Goal: Task Accomplishment & Management: Understand process/instructions

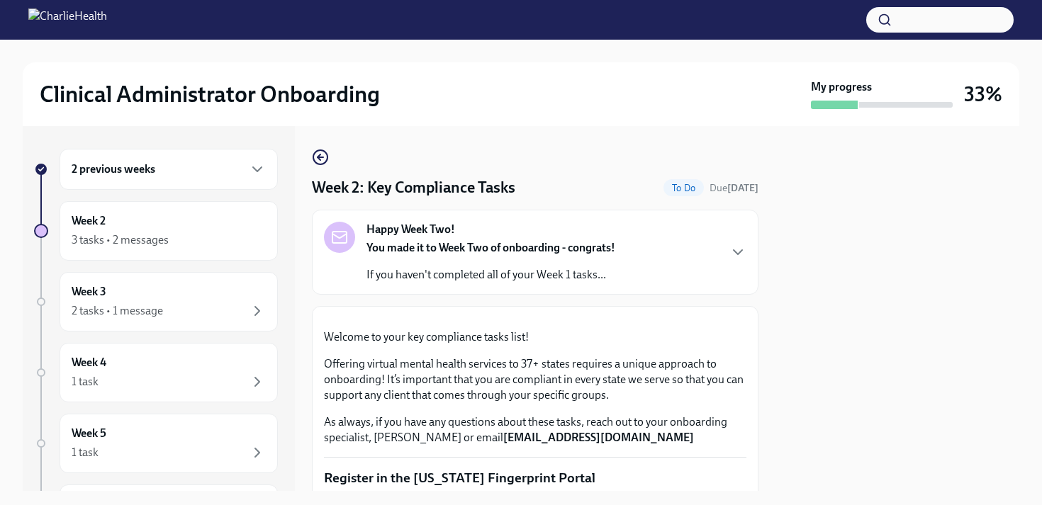
scroll to position [1218, 0]
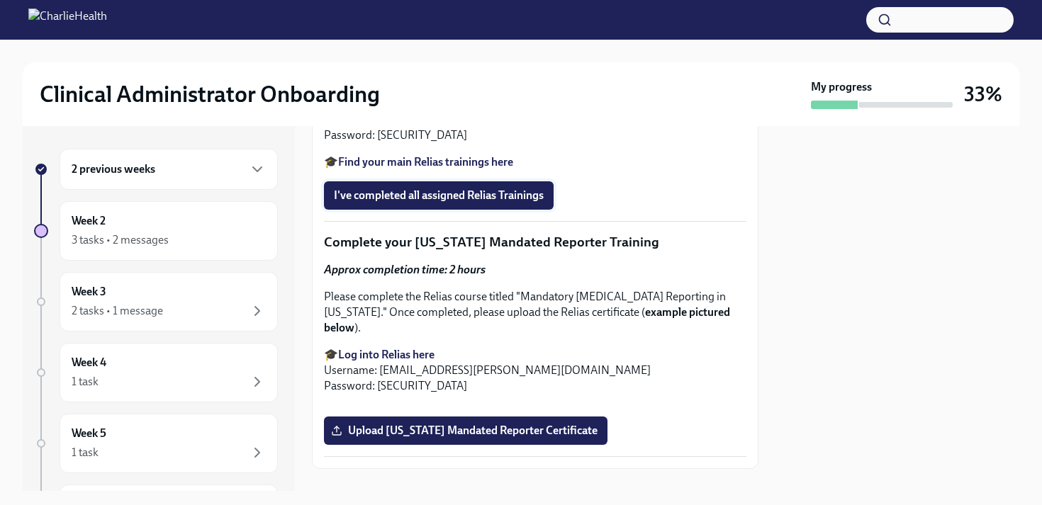
click at [501, 203] on span "I've completed all assigned Relias Trainings" at bounding box center [439, 196] width 210 height 14
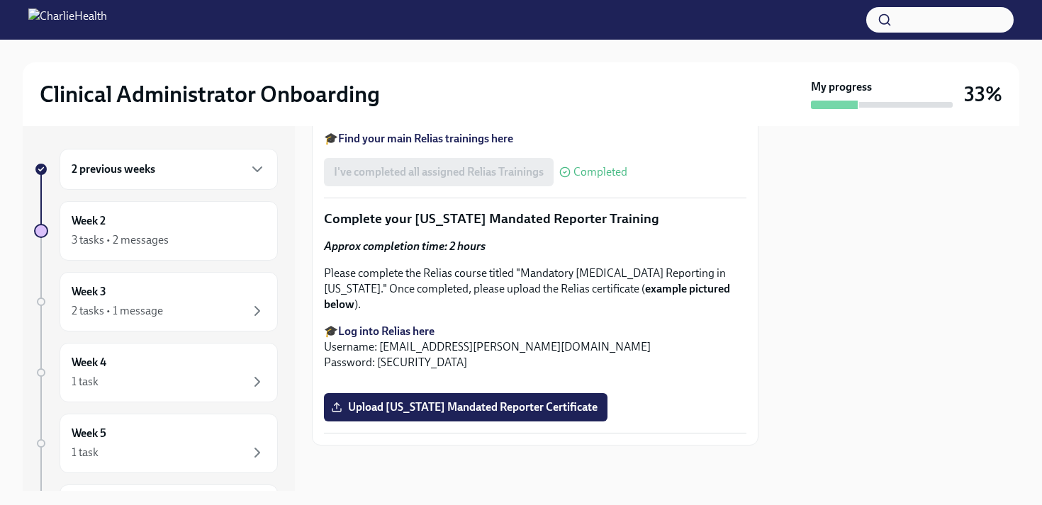
scroll to position [1779, 0]
click at [137, 247] on div "3 tasks • 2 messages" at bounding box center [120, 241] width 97 height 16
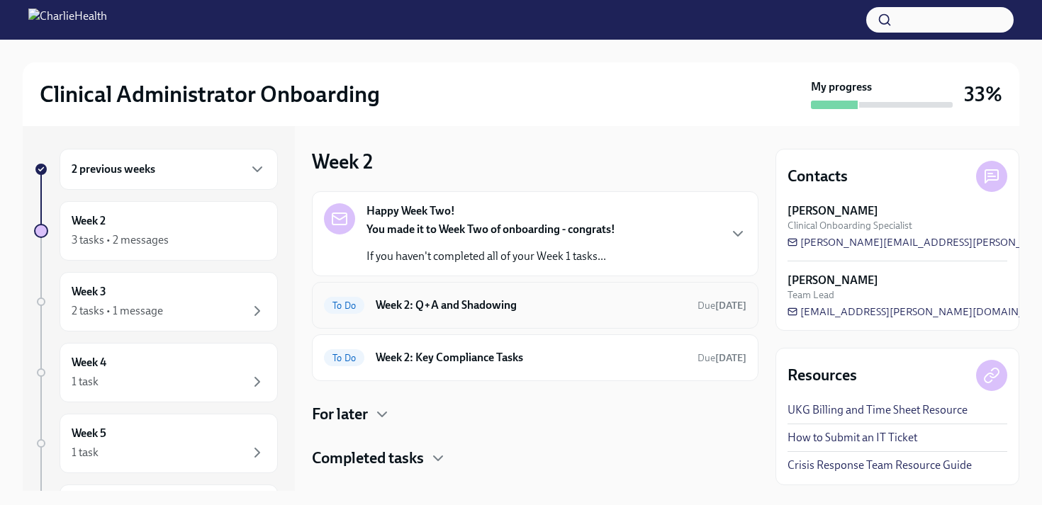
click at [511, 306] on h6 "Week 2: Q+A and Shadowing" at bounding box center [531, 306] width 311 height 16
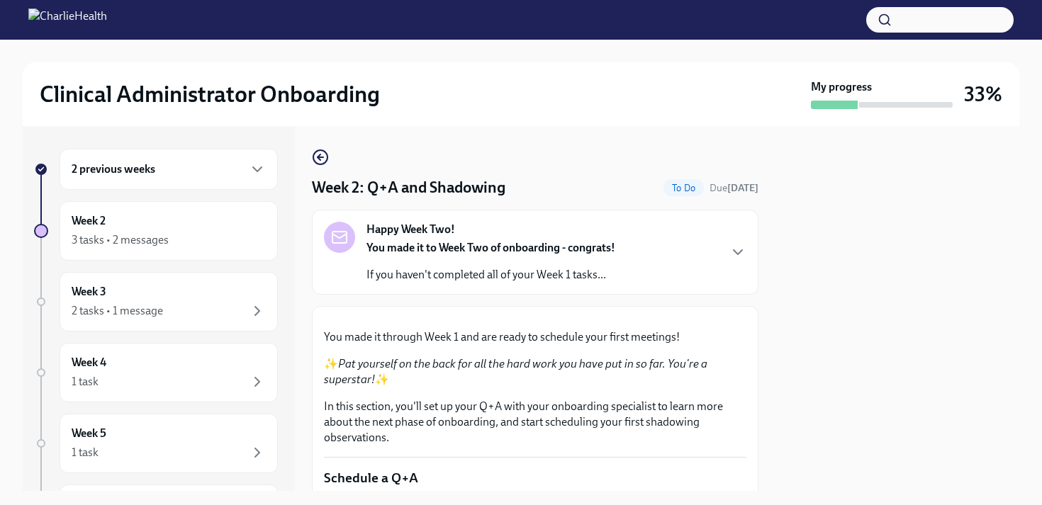
click at [437, 250] on strong "You made it to Week Two of onboarding - congrats!" at bounding box center [491, 247] width 249 height 13
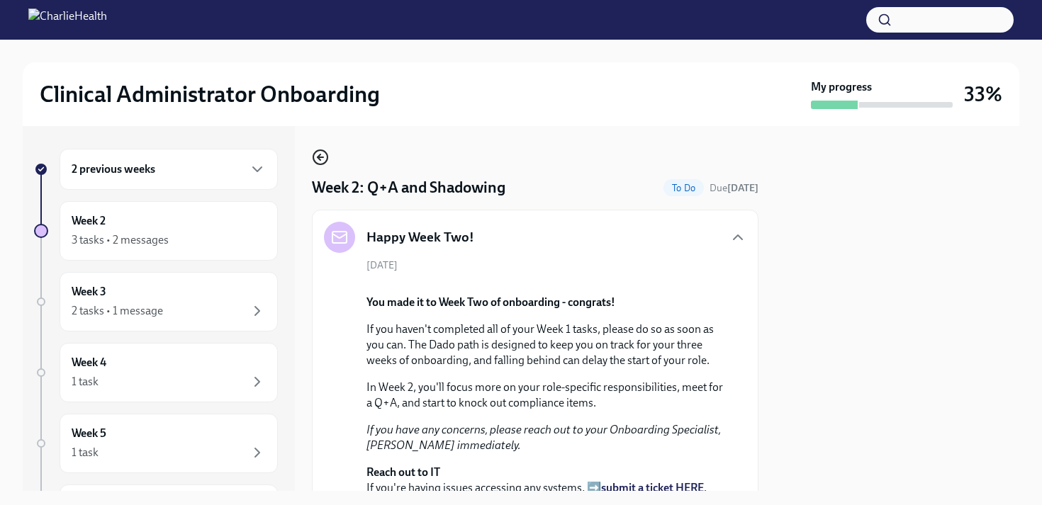
click at [325, 162] on circle "button" at bounding box center [320, 157] width 14 height 14
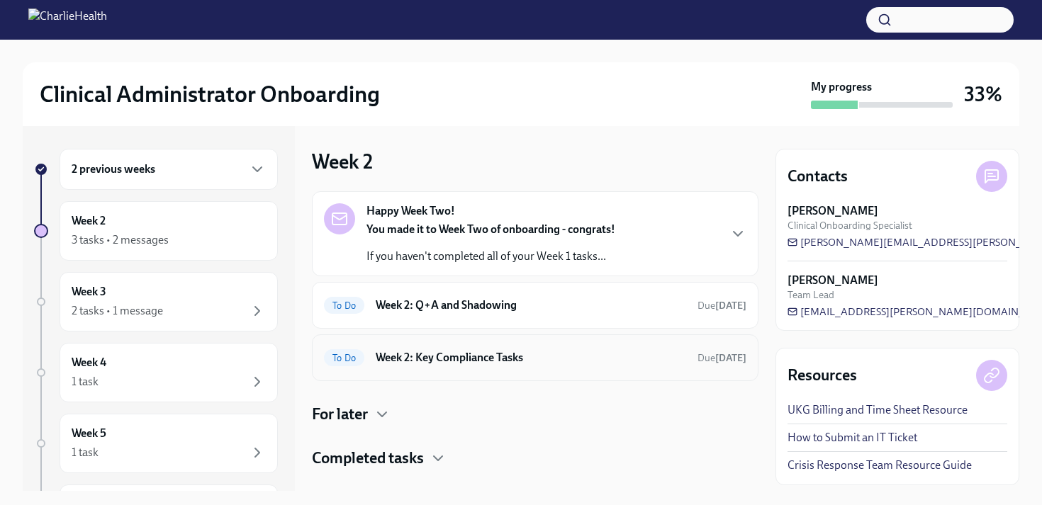
click at [504, 372] on div "To Do Week 2: Key Compliance Tasks Due [DATE]" at bounding box center [535, 358] width 447 height 47
click at [504, 370] on div "To Do Week 2: Key Compliance Tasks Due [DATE]" at bounding box center [535, 358] width 447 height 47
click at [457, 352] on h6 "Week 2: Key Compliance Tasks" at bounding box center [531, 358] width 311 height 16
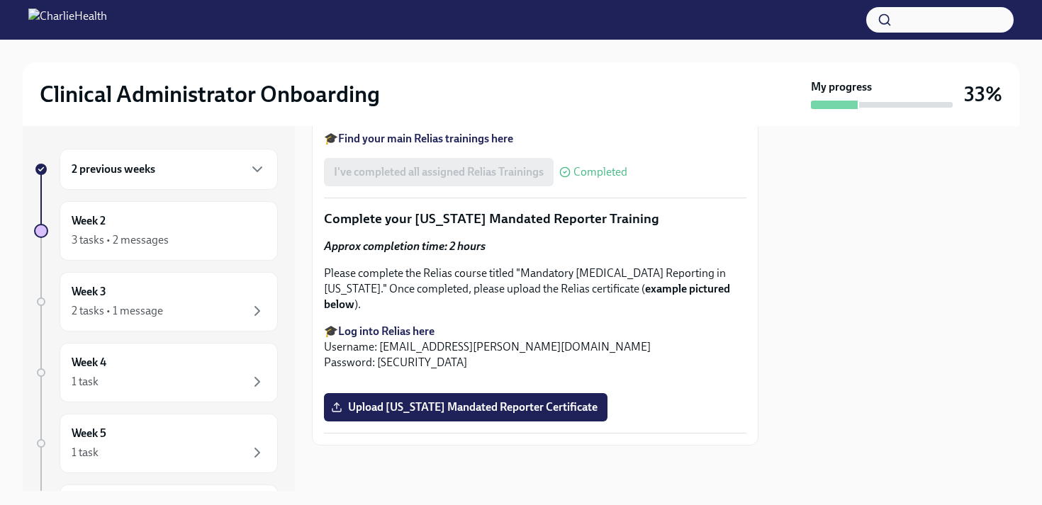
scroll to position [1792, 0]
click at [120, 297] on div "Week 3 2 tasks • 1 message" at bounding box center [169, 301] width 194 height 35
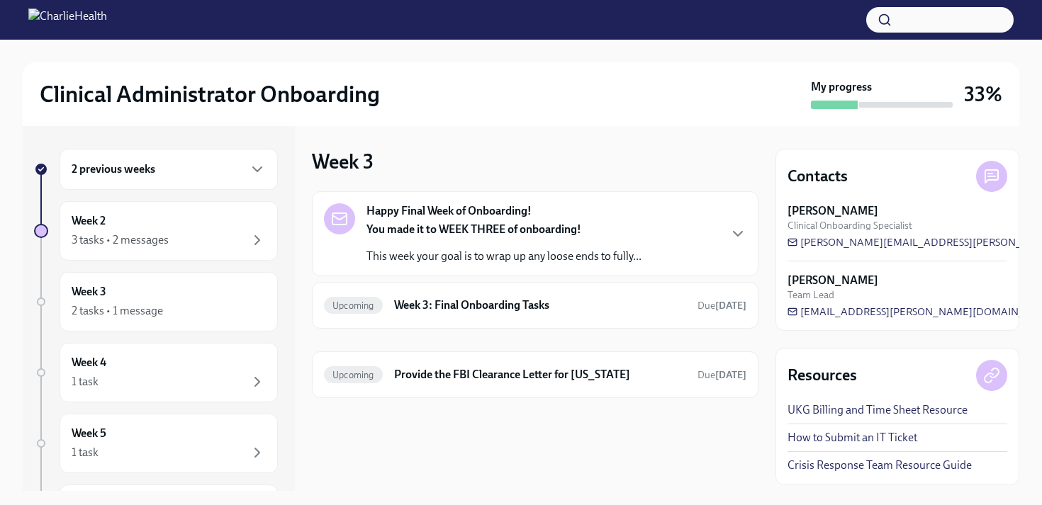
click at [511, 254] on p "This week your goal is to wrap up any loose ends to fully..." at bounding box center [504, 257] width 275 height 16
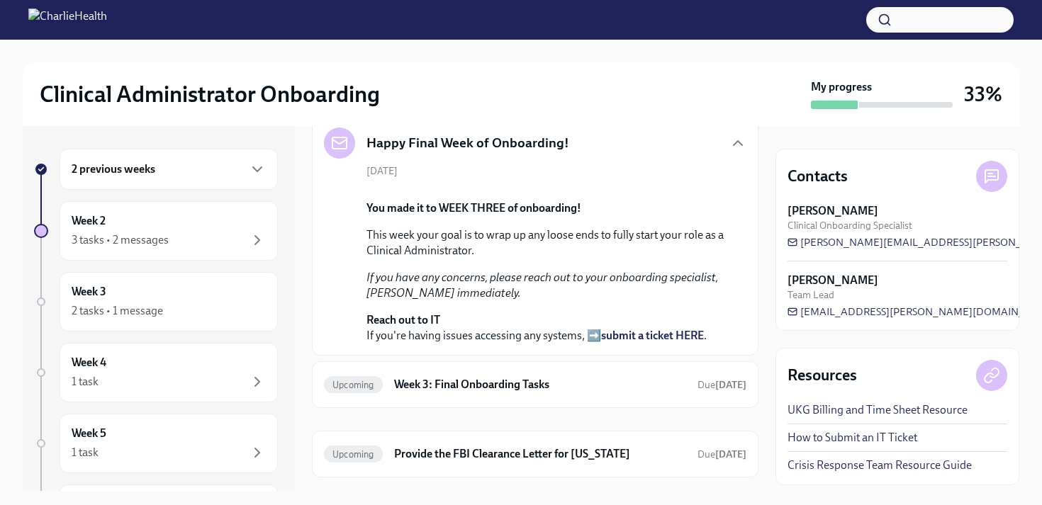
scroll to position [213, 0]
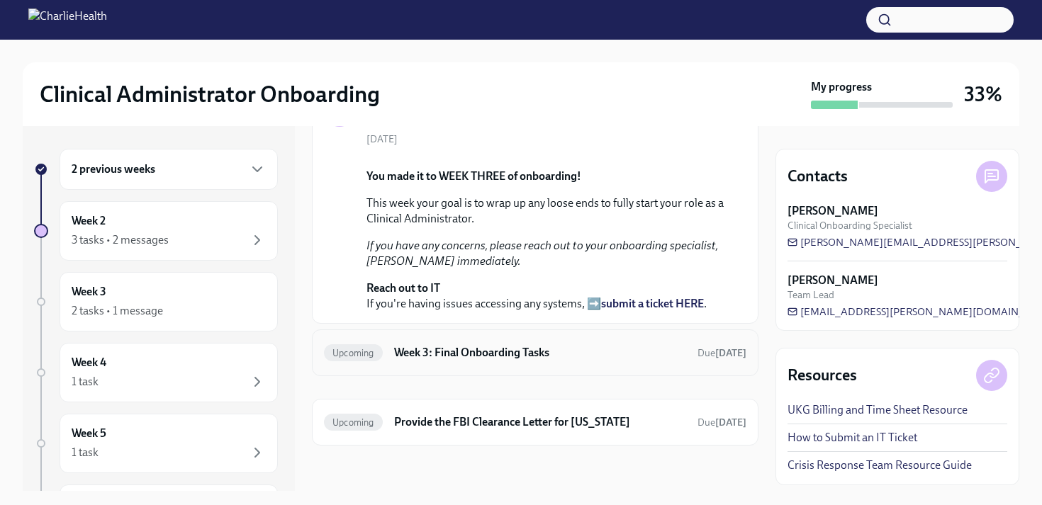
click at [591, 361] on h6 "Week 3: Final Onboarding Tasks" at bounding box center [540, 353] width 292 height 16
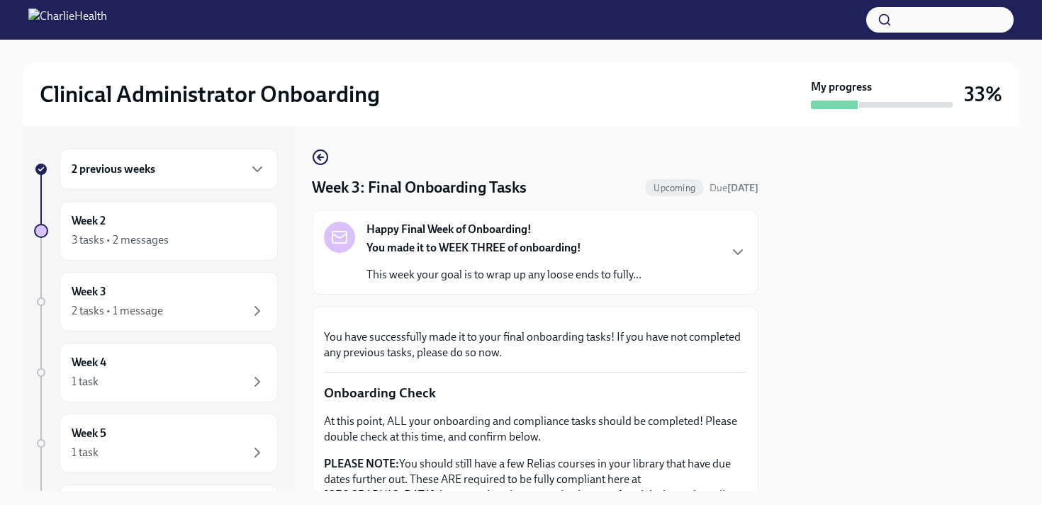
click at [602, 256] on p "You made it to WEEK THREE of onboarding!" at bounding box center [504, 248] width 275 height 16
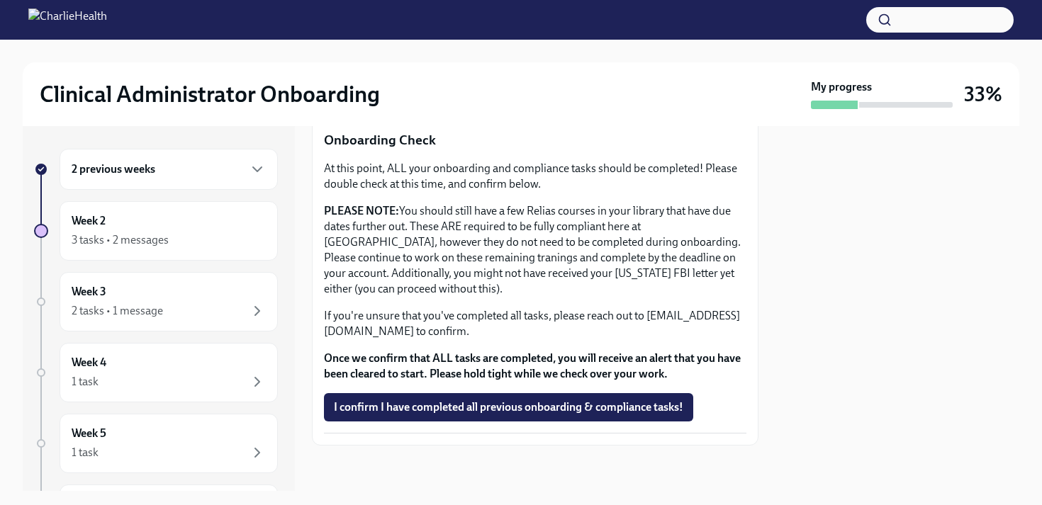
scroll to position [335, 0]
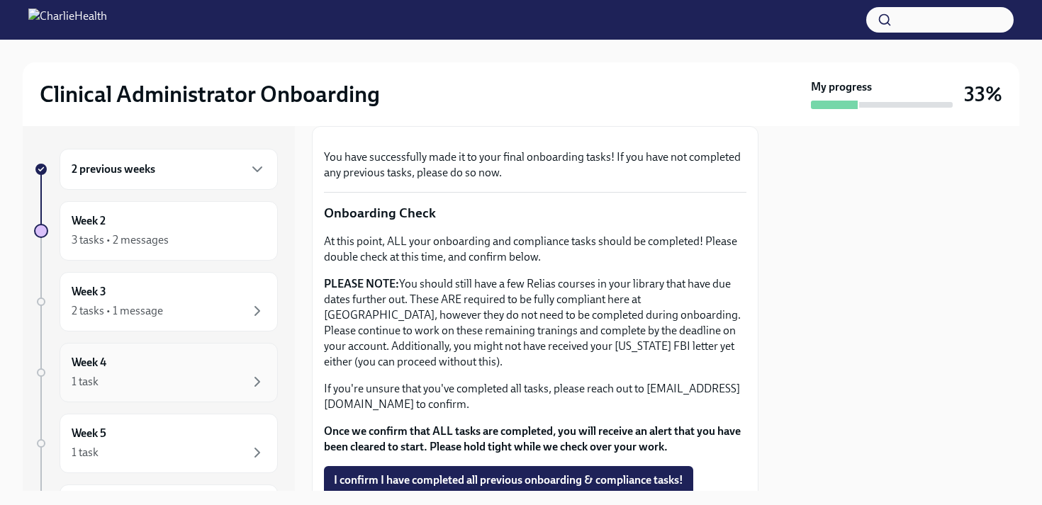
click at [155, 391] on div "Week 4 1 task" at bounding box center [169, 373] width 218 height 60
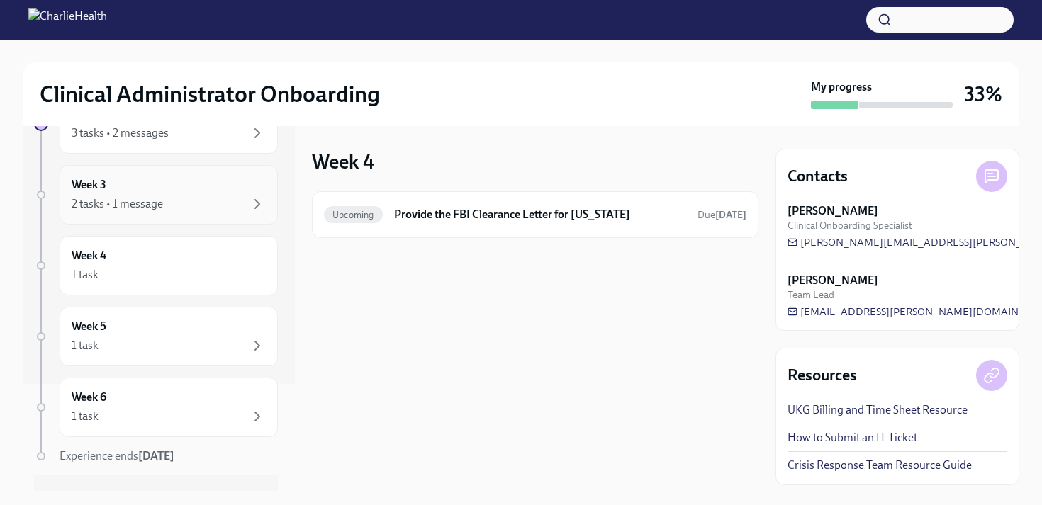
scroll to position [137, 0]
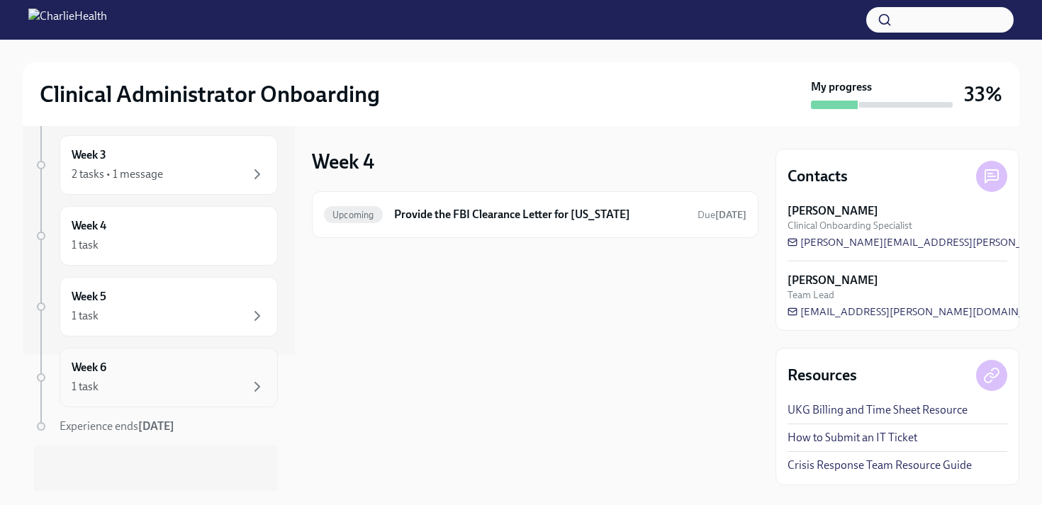
click at [123, 381] on div "1 task" at bounding box center [169, 387] width 194 height 17
click at [126, 318] on div "1 task" at bounding box center [169, 316] width 194 height 17
click at [206, 180] on div "2 tasks • 1 message" at bounding box center [169, 174] width 194 height 17
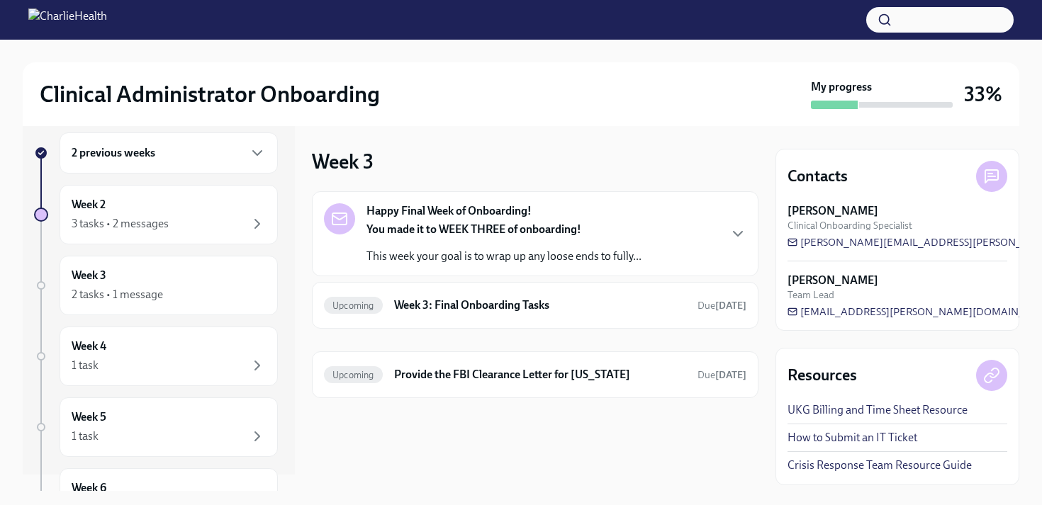
scroll to position [11, 0]
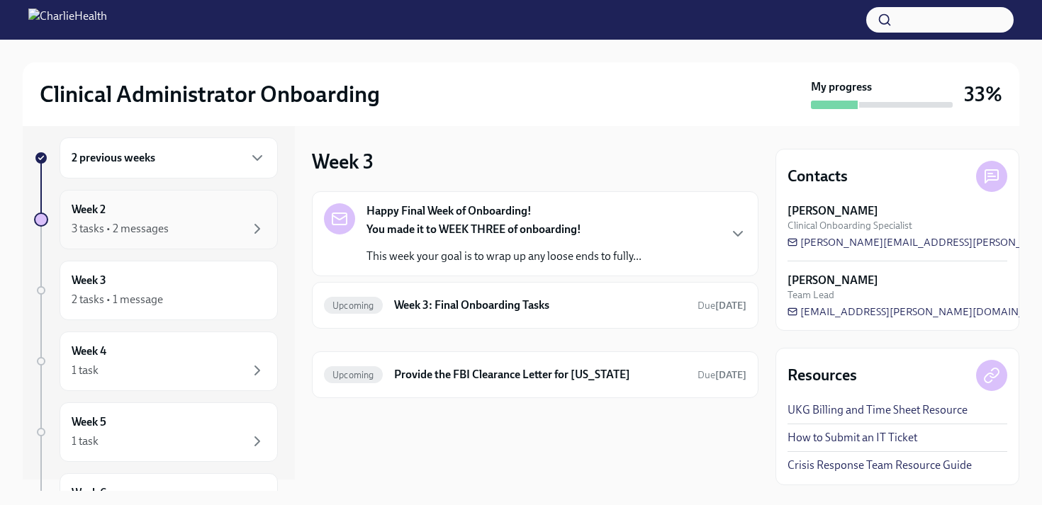
click at [160, 238] on div "Week 2 3 tasks • 2 messages" at bounding box center [169, 220] width 218 height 60
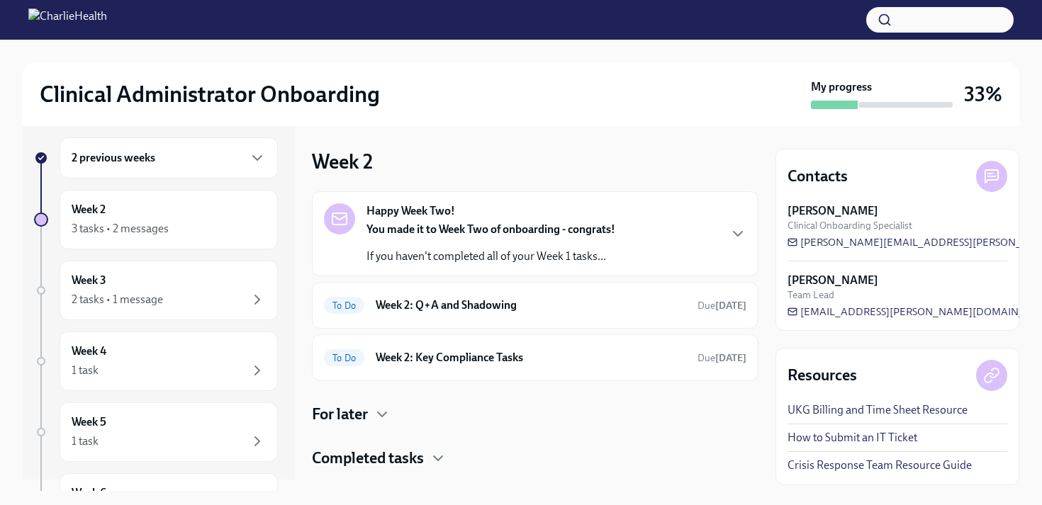
click at [805, 280] on strong "[PERSON_NAME]" at bounding box center [833, 281] width 91 height 16
